Goal: Navigation & Orientation: Find specific page/section

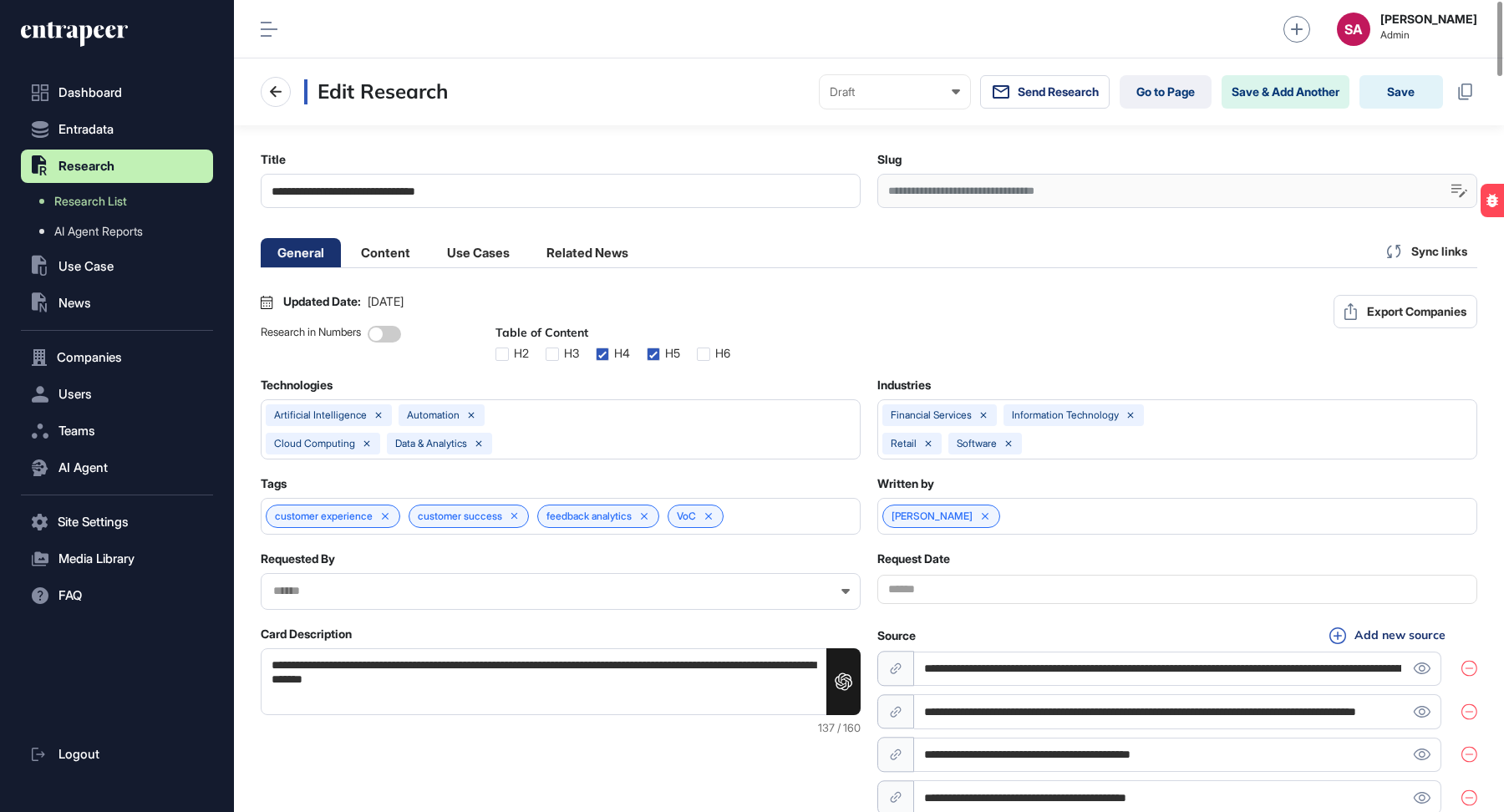
click at [1458, 17] on strong "[PERSON_NAME]" at bounding box center [1428, 19] width 97 height 14
click at [1426, 21] on strong "[PERSON_NAME]" at bounding box center [1428, 19] width 97 height 14
click at [1370, 38] on div "SA" at bounding box center [1353, 29] width 34 height 34
click at [114, 236] on span "AI Agent Reports" at bounding box center [98, 231] width 88 height 14
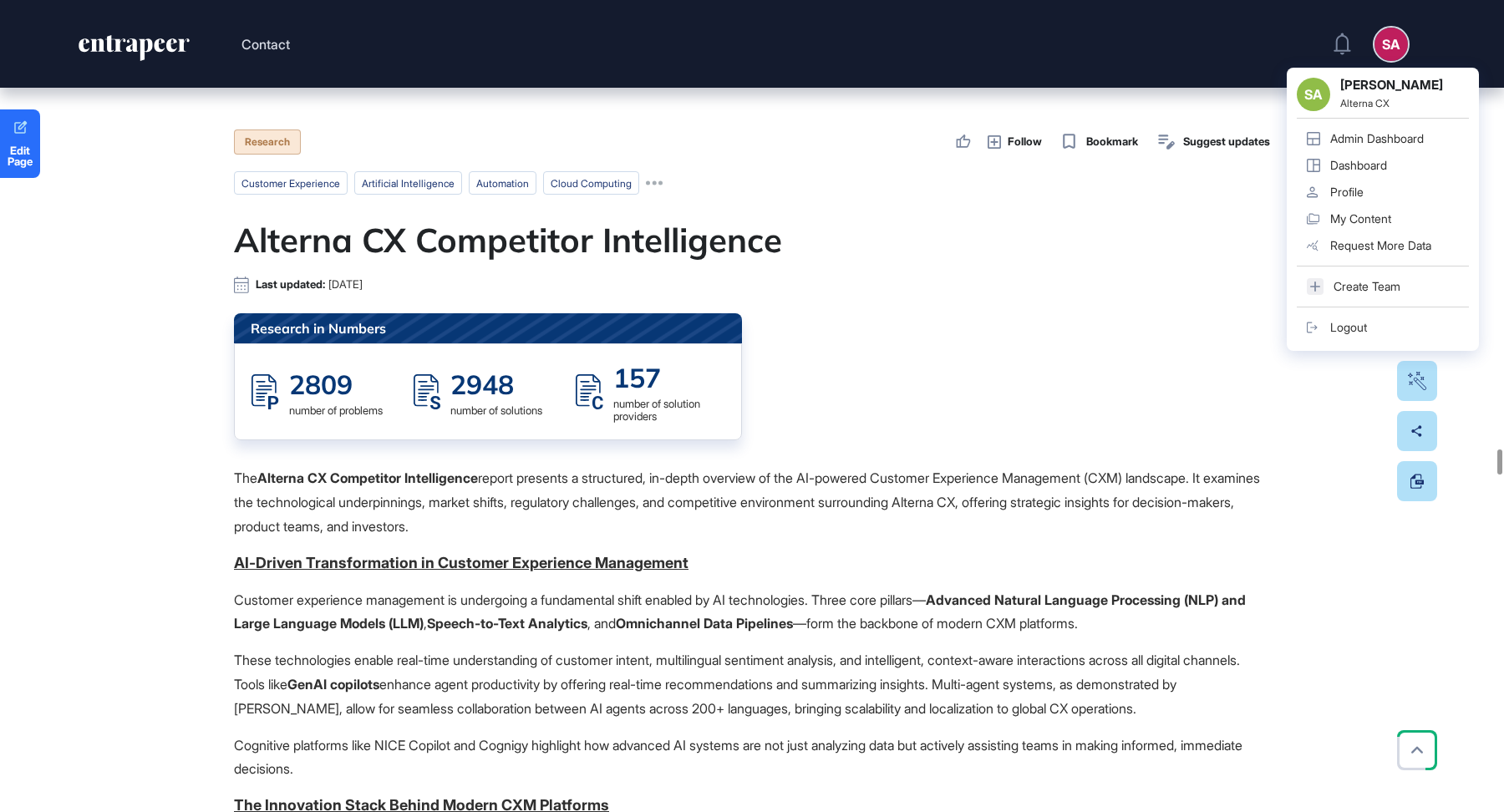
scroll to position [46686, 0]
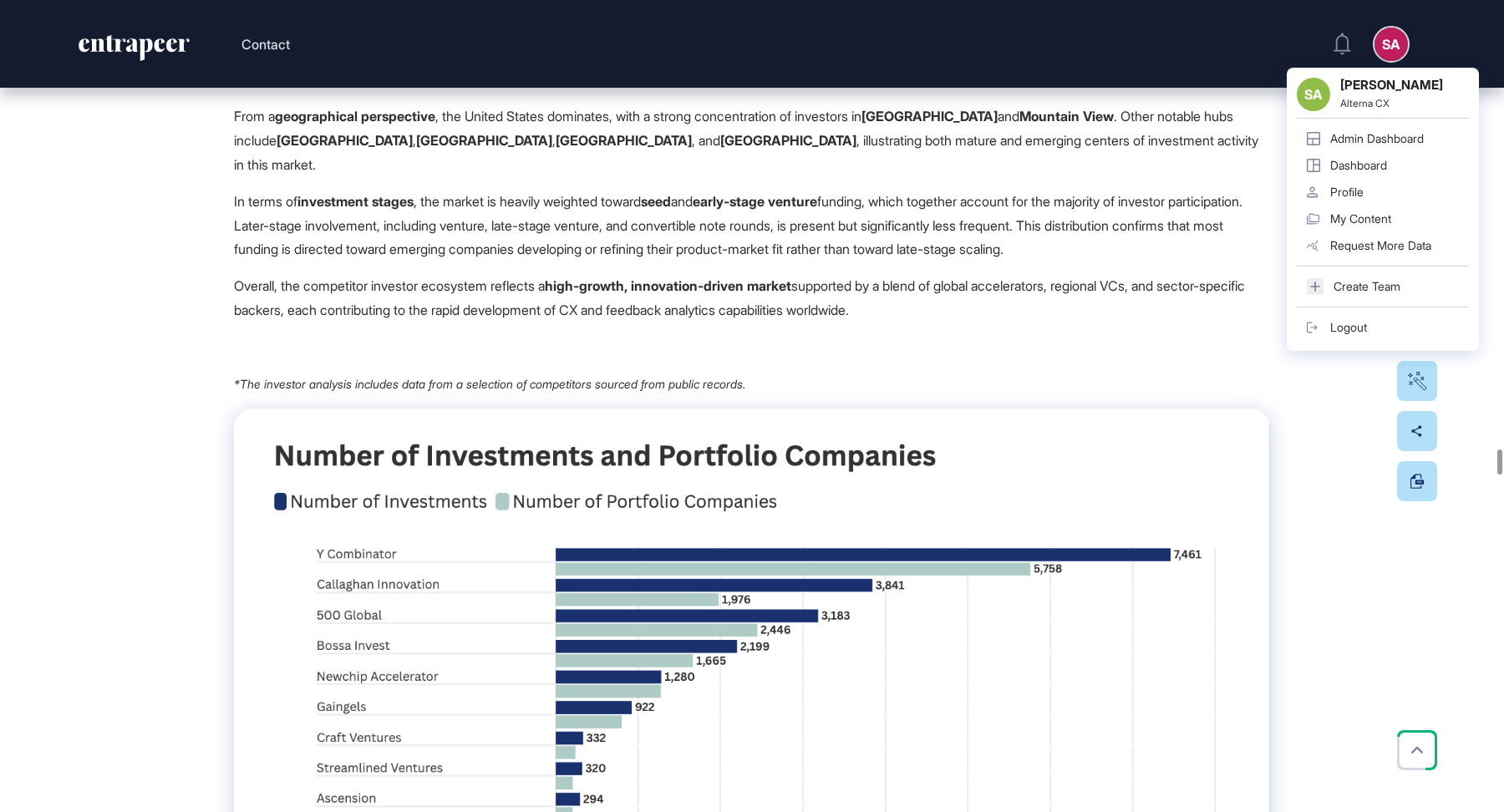
click at [1333, 136] on div "Admin Dashboard" at bounding box center [1377, 138] width 94 height 14
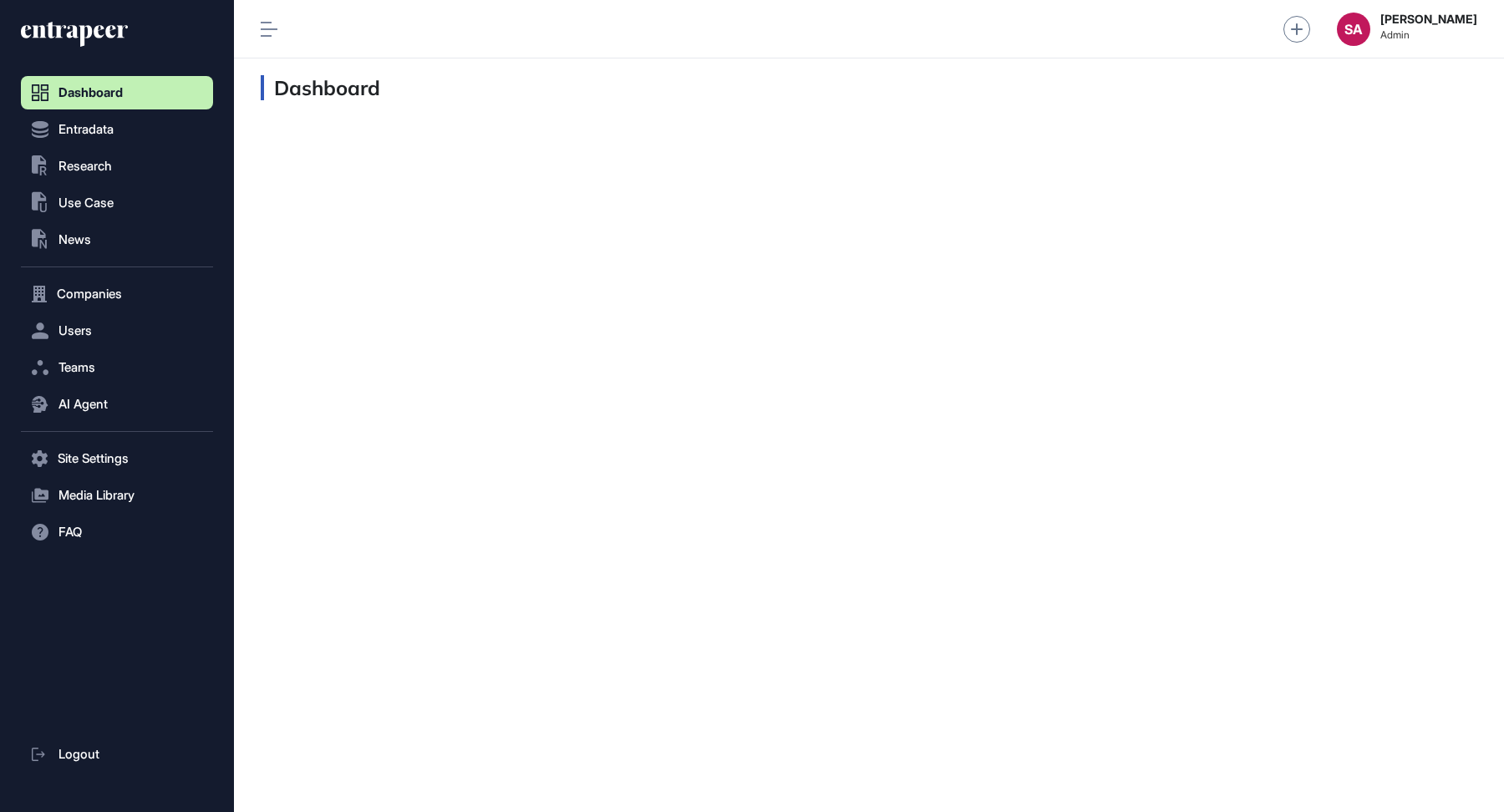
scroll to position [1, 1]
click at [107, 329] on button "Users" at bounding box center [117, 330] width 192 height 34
click at [98, 367] on span "User List" at bounding box center [77, 366] width 46 height 14
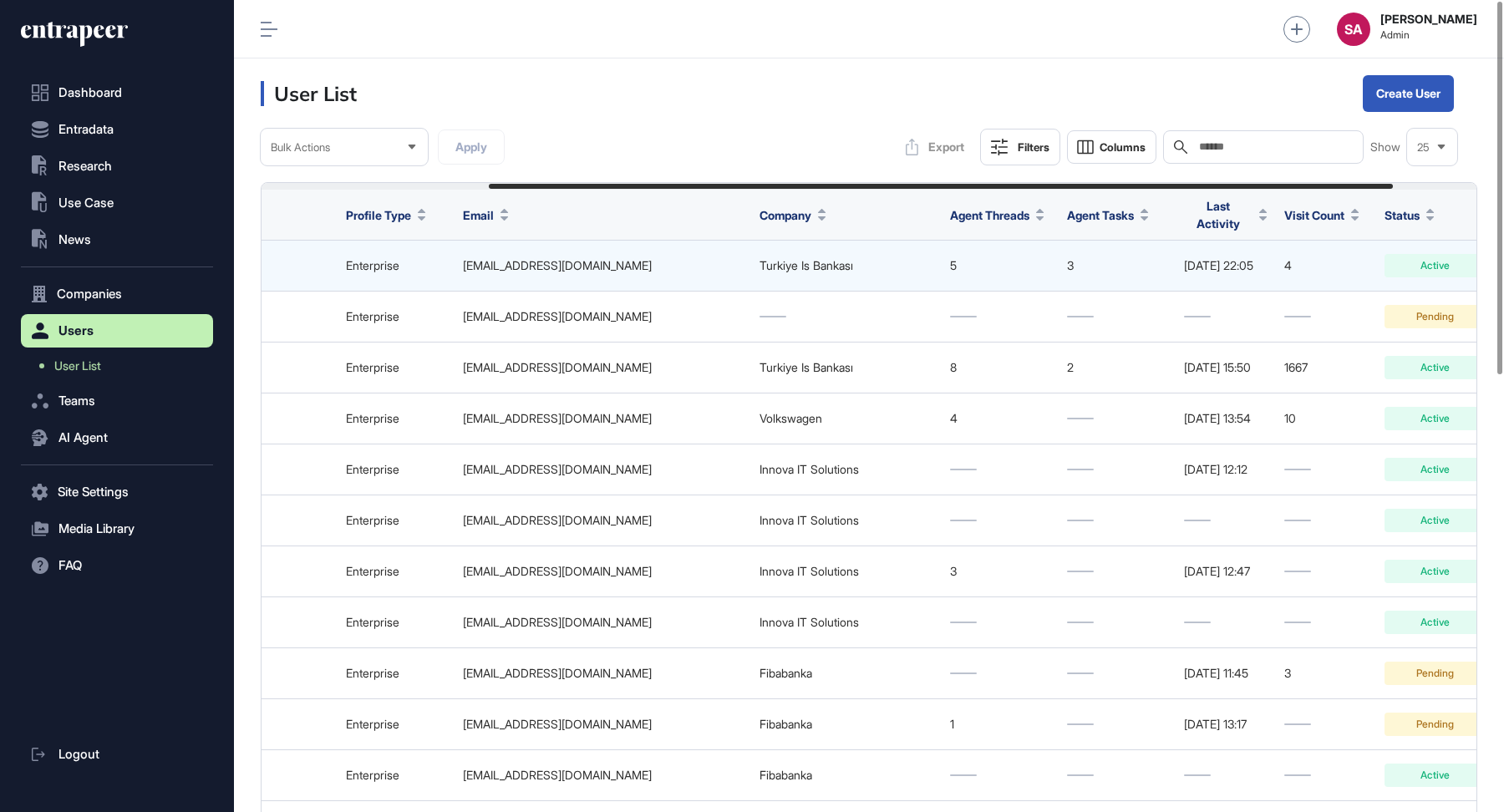
scroll to position [0, 306]
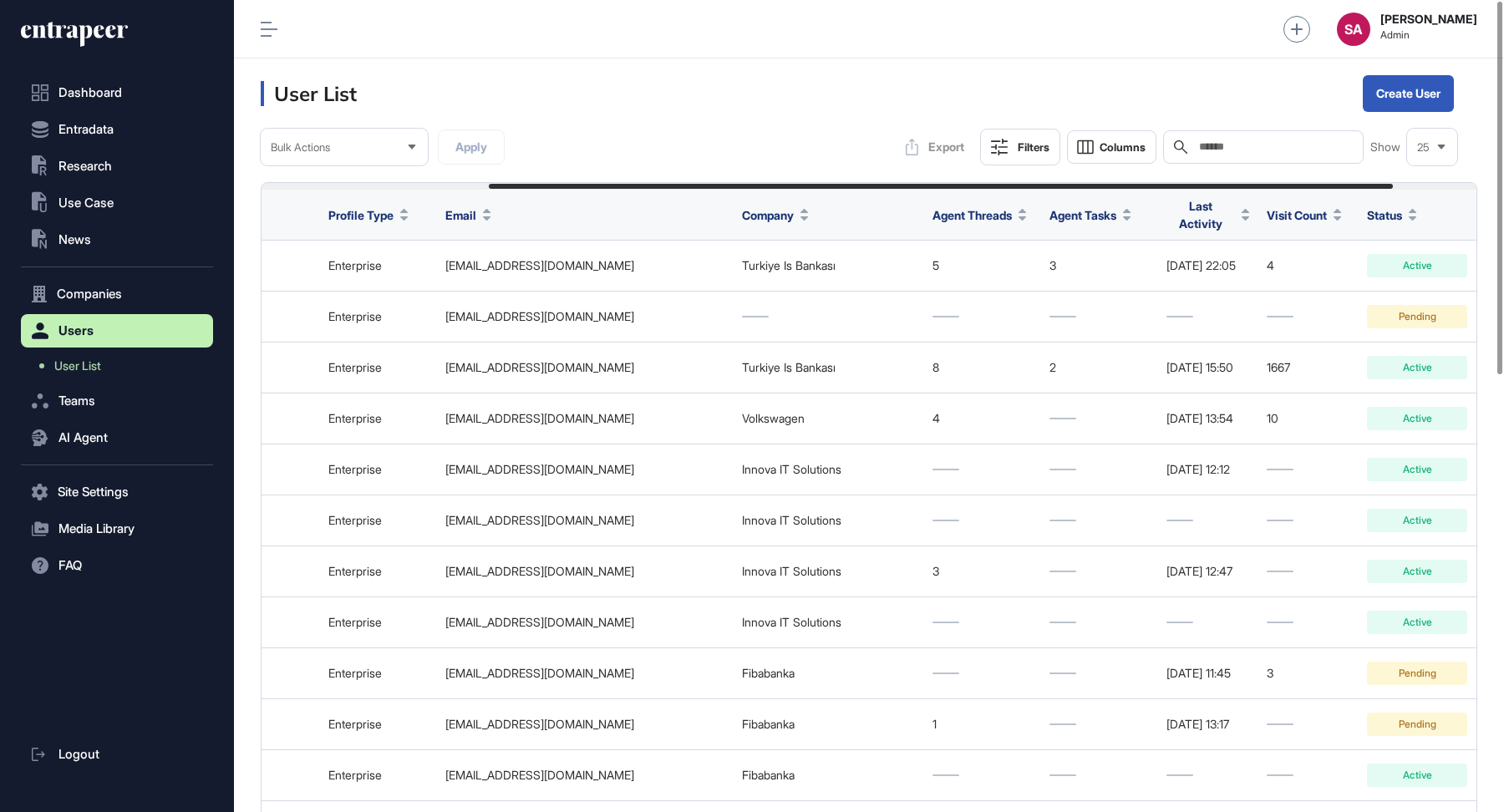
click at [1203, 218] on span "Last Activity" at bounding box center [1200, 215] width 68 height 36
click at [1126, 68] on header "User List Create User" at bounding box center [869, 93] width 1270 height 70
click at [1216, 210] on span "Last Activity" at bounding box center [1200, 215] width 68 height 36
click at [1240, 267] on div "Sort Ascending Sort Descending Hide Column" at bounding box center [1234, 280] width 117 height 98
click at [1242, 279] on span "Sort Descending" at bounding box center [1245, 281] width 66 height 15
